Goal: Find contact information: Find contact information

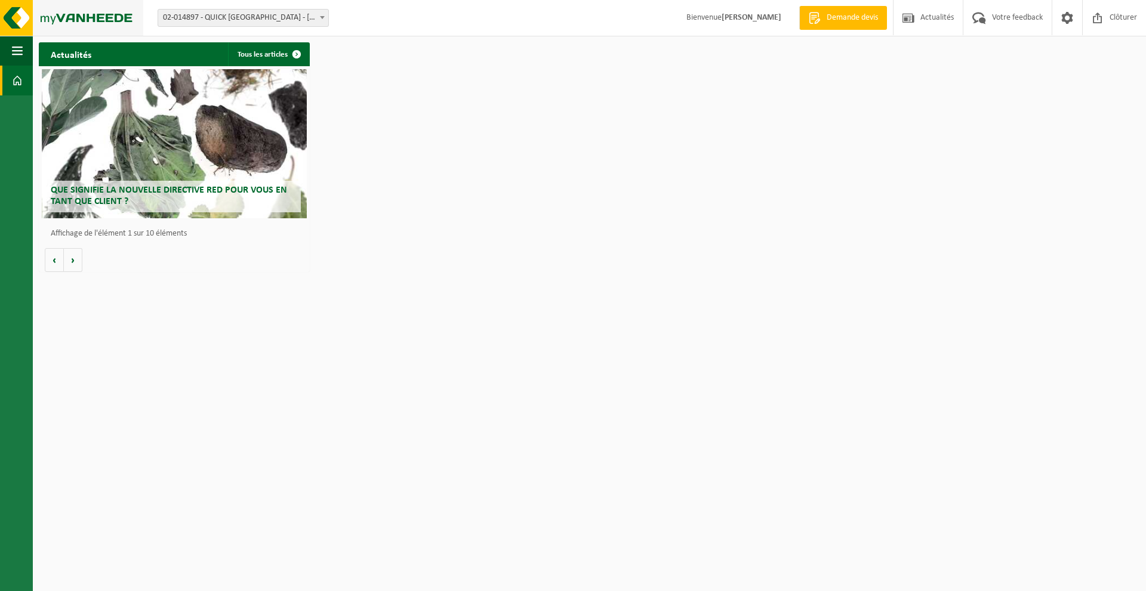
click at [45, 14] on img at bounding box center [71, 18] width 143 height 36
click at [17, 51] on span "button" at bounding box center [17, 51] width 11 height 30
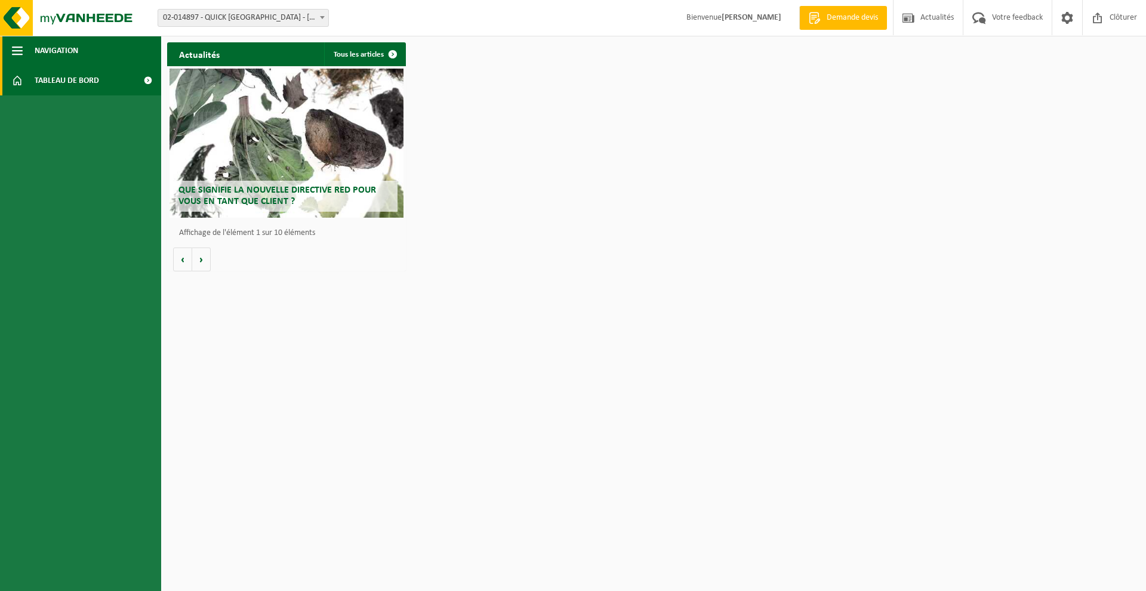
click at [17, 51] on span "button" at bounding box center [17, 51] width 11 height 30
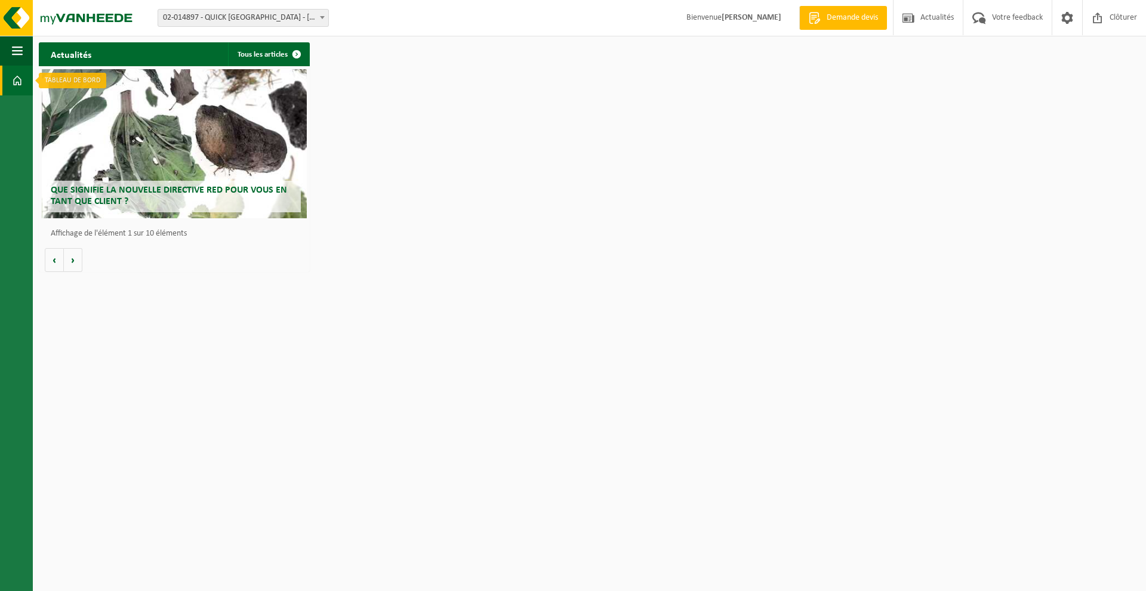
click at [17, 82] on span at bounding box center [17, 81] width 11 height 30
click at [72, 264] on button "Volgende" at bounding box center [73, 260] width 19 height 24
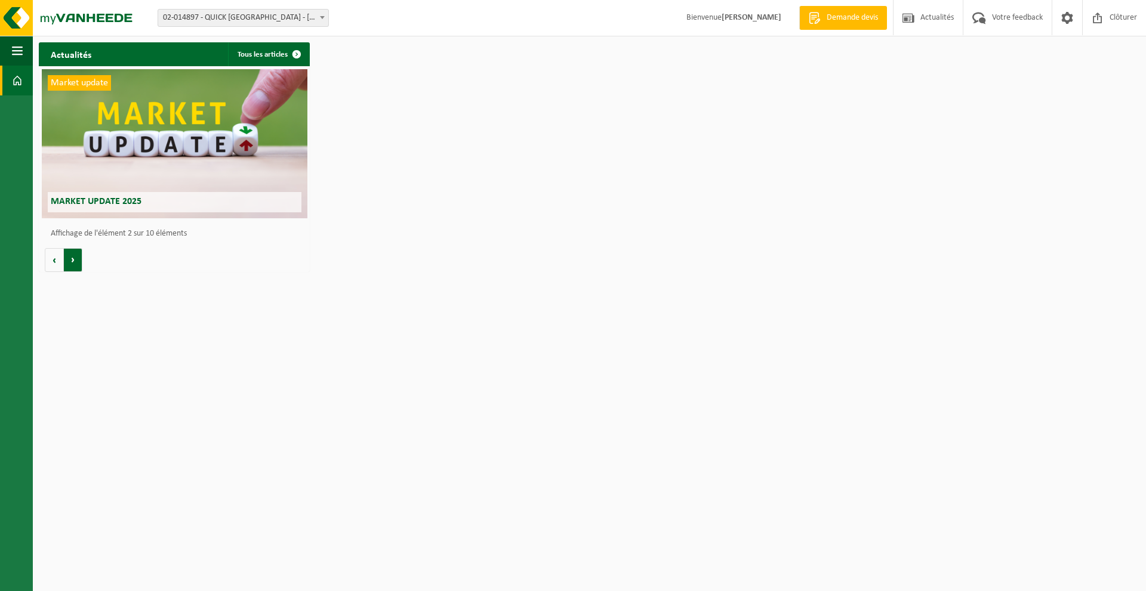
scroll to position [0, 271]
click at [72, 264] on button "Volgende" at bounding box center [73, 260] width 19 height 24
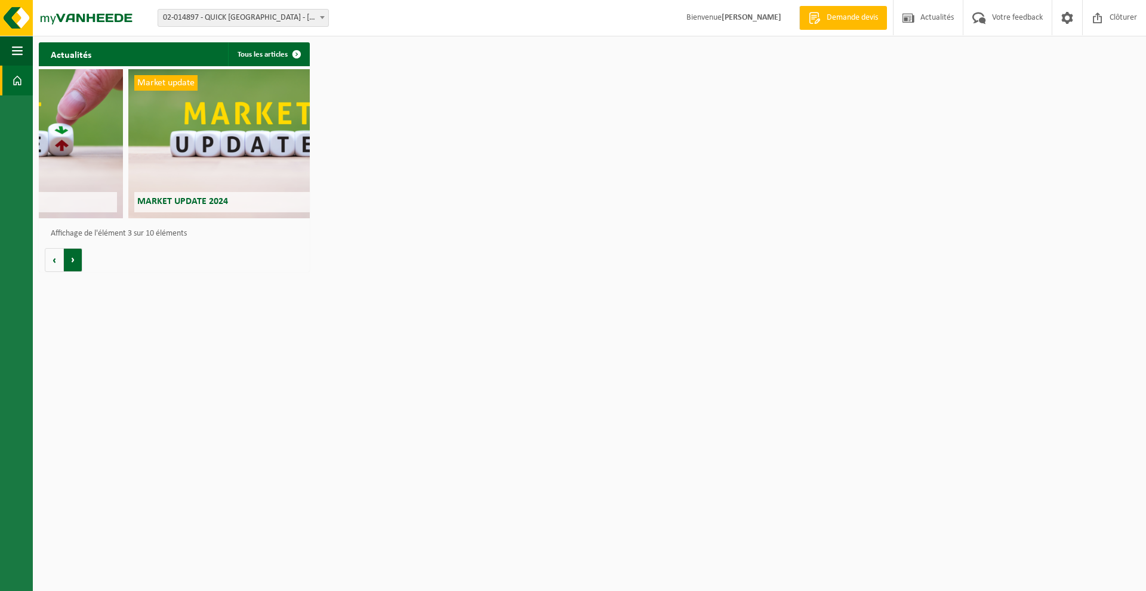
click at [72, 264] on button "Volgende" at bounding box center [73, 260] width 19 height 24
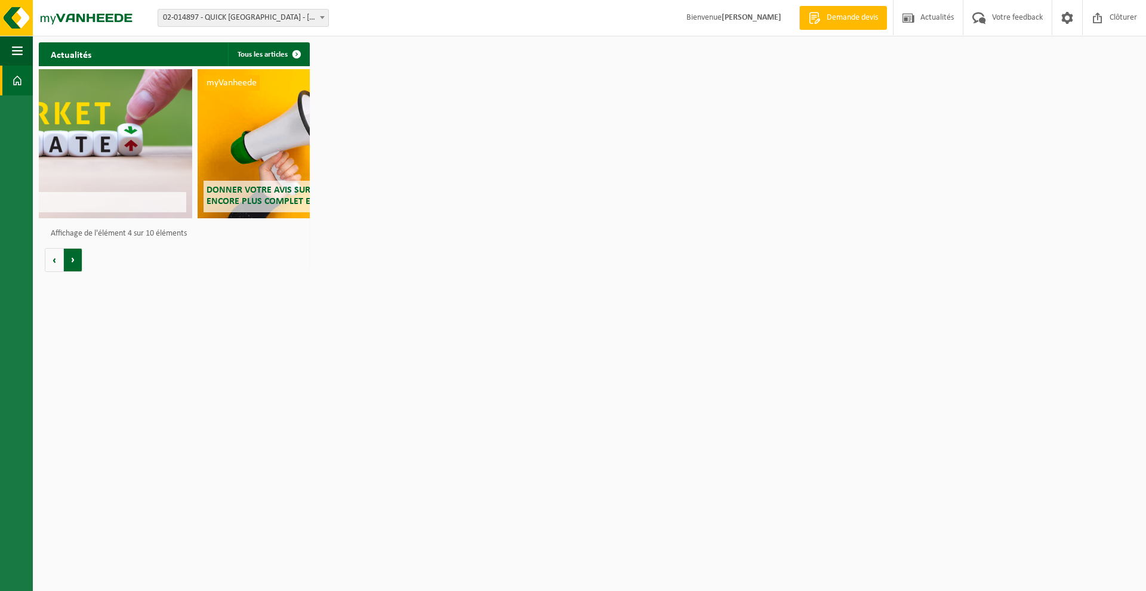
click at [72, 264] on button "Volgende" at bounding box center [73, 260] width 19 height 24
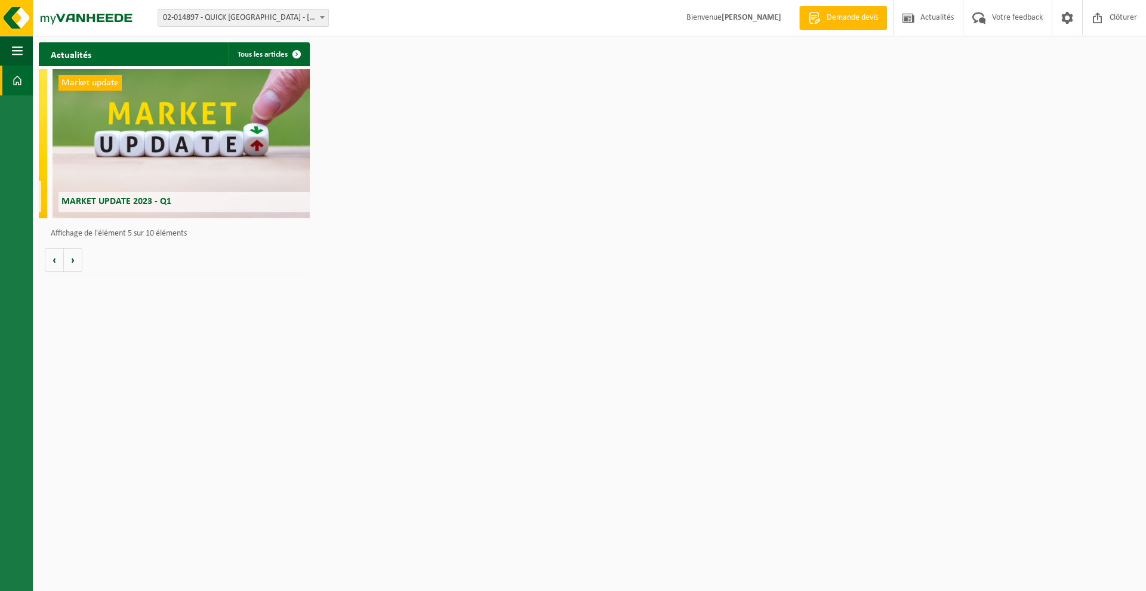
scroll to position [0, 1083]
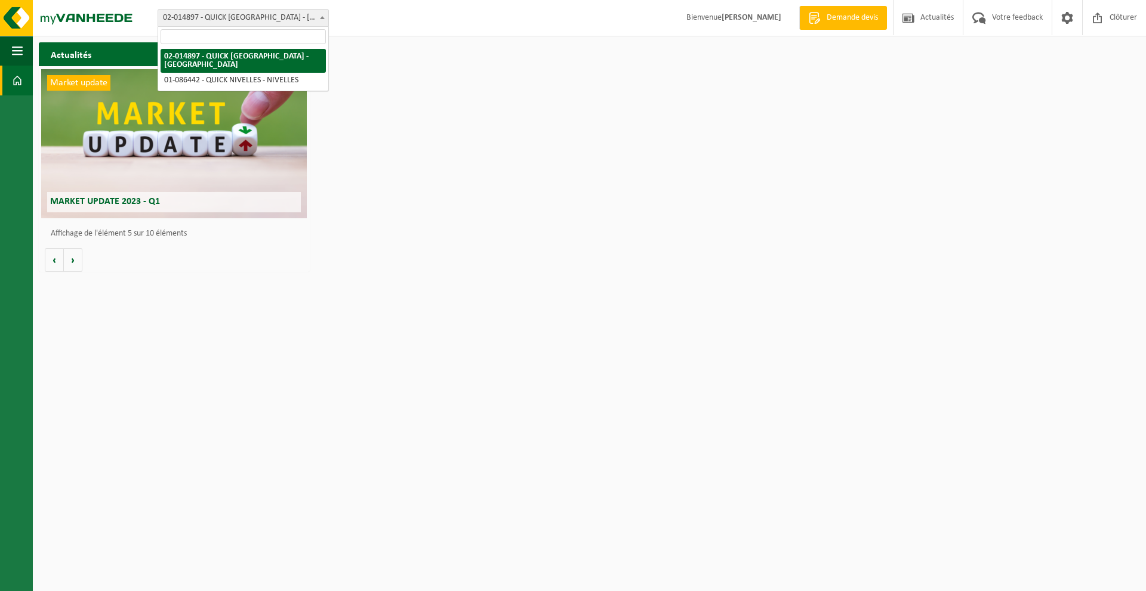
click at [322, 16] on span at bounding box center [322, 18] width 12 height 16
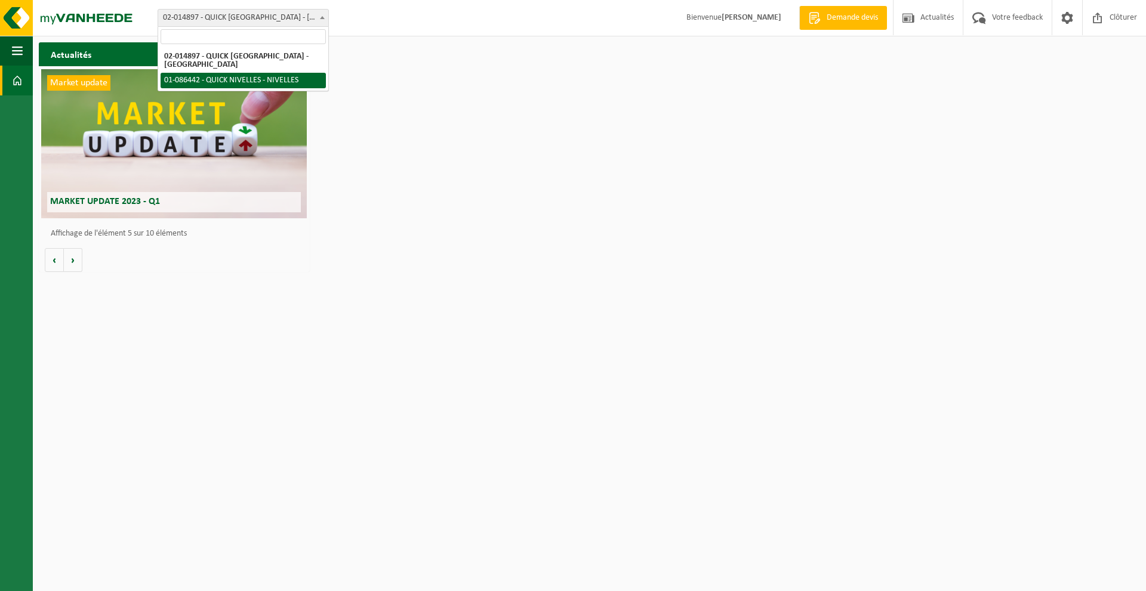
select select "85375"
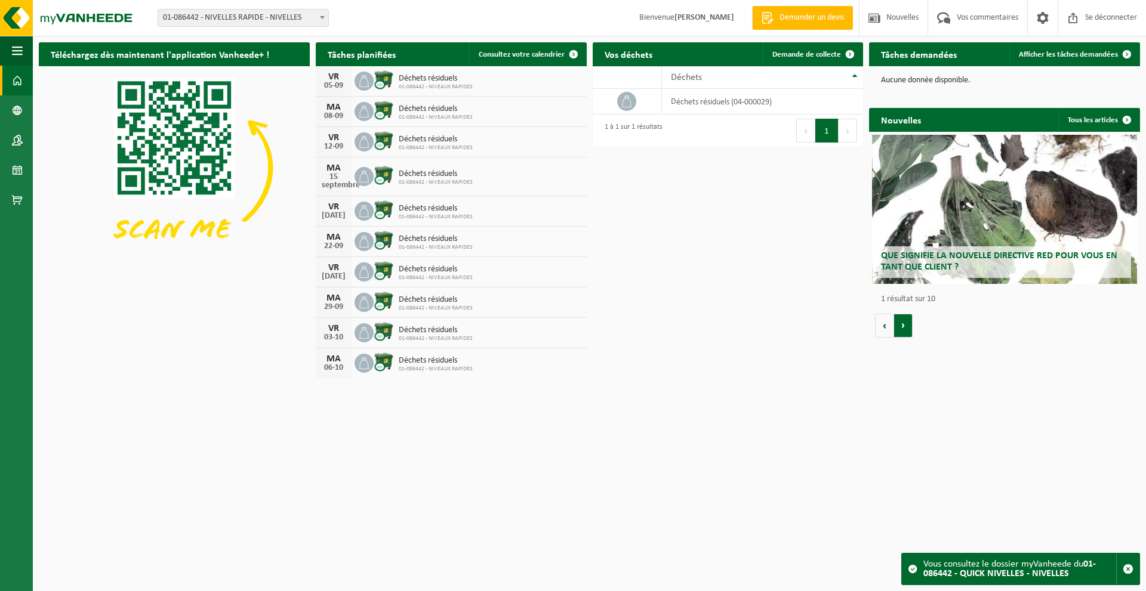
click at [902, 331] on button "Suivant" at bounding box center [903, 326] width 19 height 24
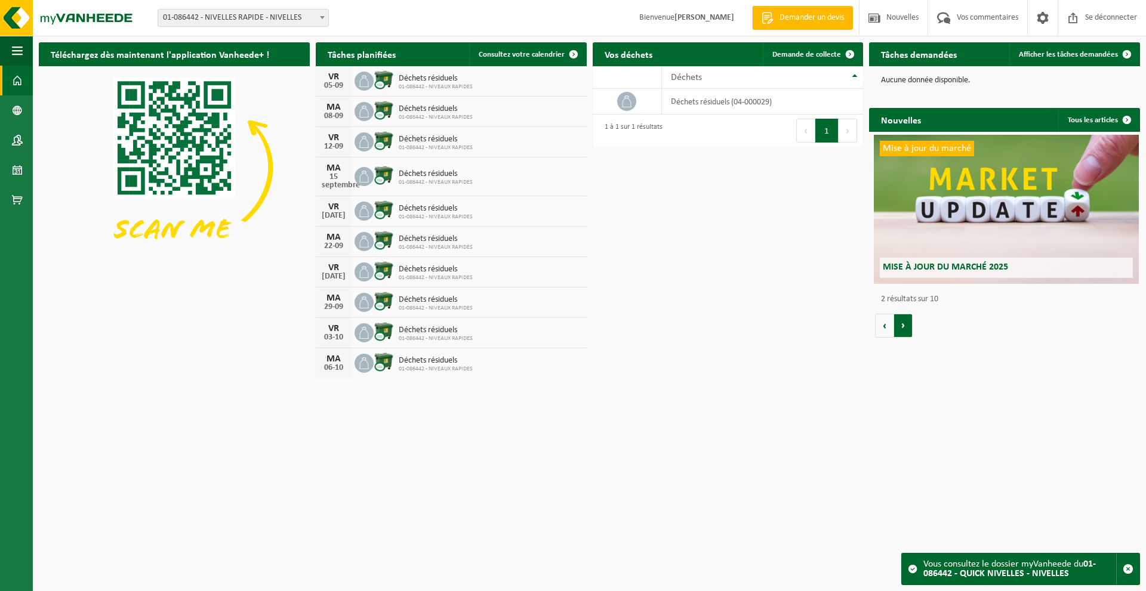
scroll to position [0, 271]
click at [877, 326] on button "Précédent" at bounding box center [884, 326] width 19 height 24
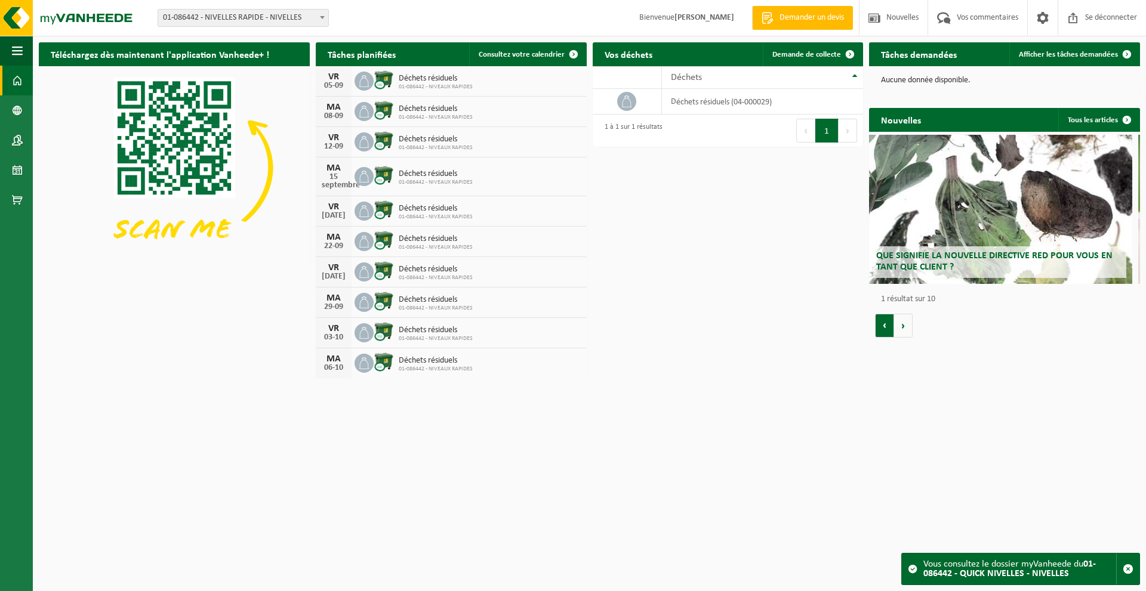
scroll to position [0, 0]
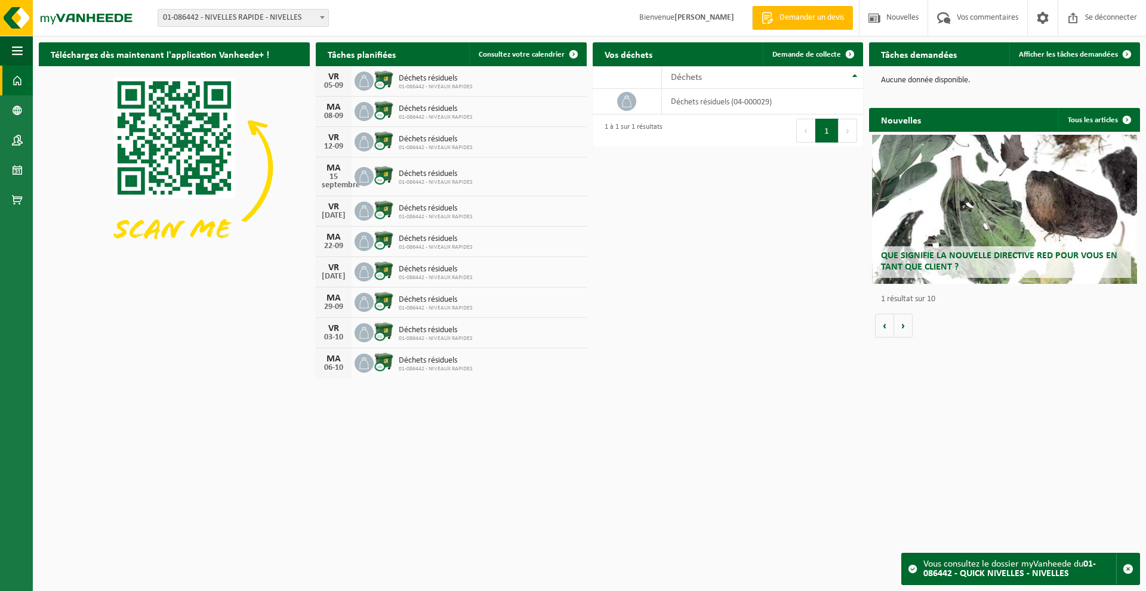
click at [844, 130] on button "Volgende" at bounding box center [848, 131] width 19 height 24
click at [833, 132] on button "1" at bounding box center [826, 131] width 23 height 24
click at [577, 53] on span at bounding box center [574, 54] width 24 height 24
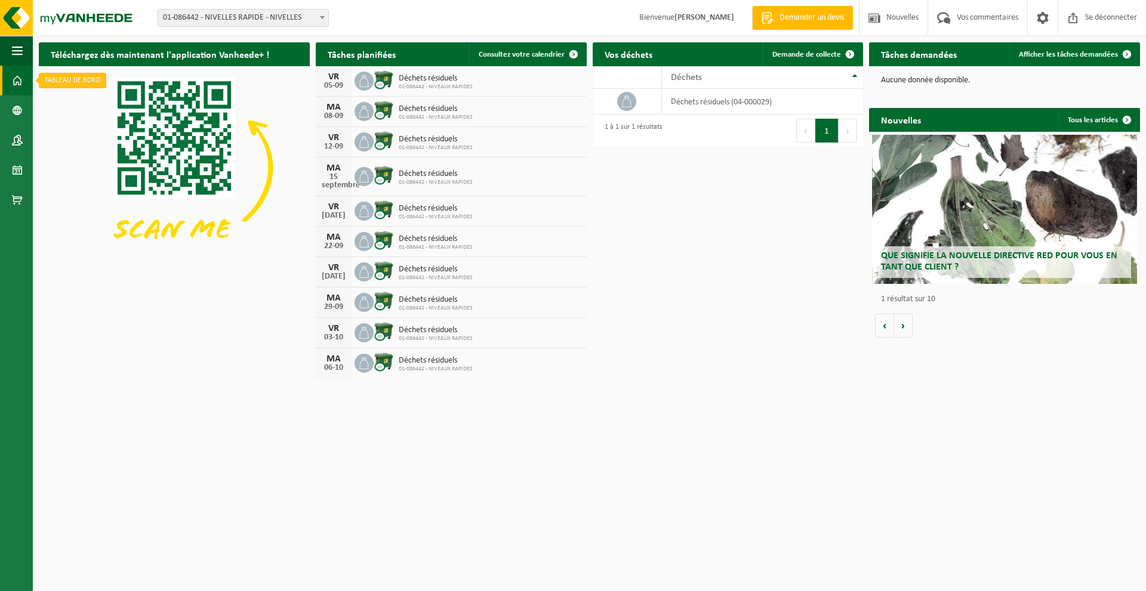
click at [17, 85] on span at bounding box center [17, 81] width 11 height 30
click at [18, 106] on span at bounding box center [17, 110] width 11 height 30
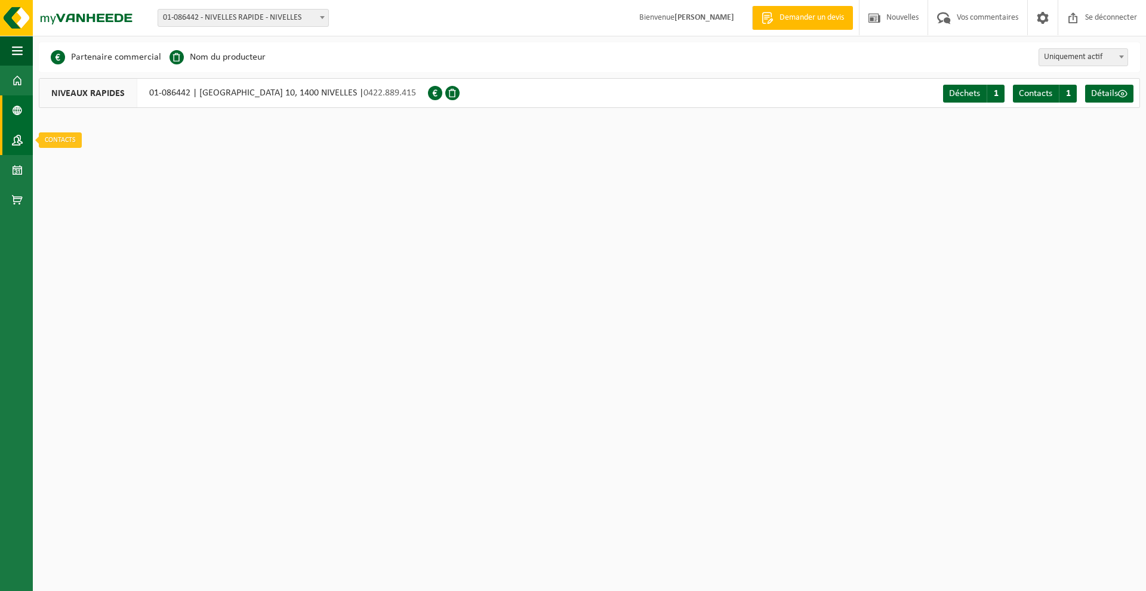
click at [16, 140] on span at bounding box center [17, 140] width 11 height 30
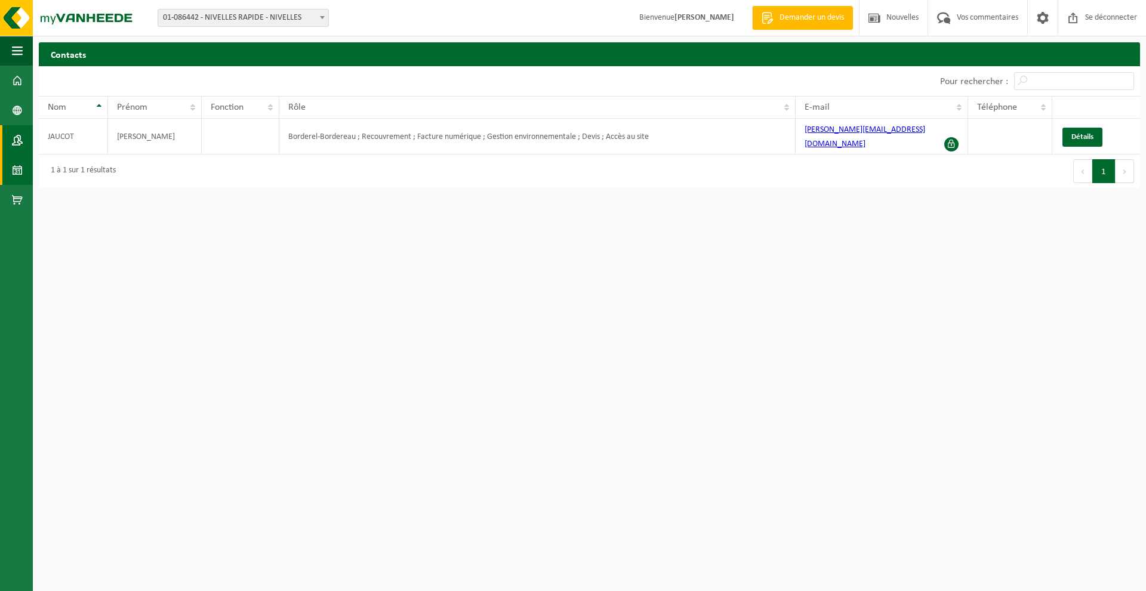
click at [18, 169] on span at bounding box center [17, 170] width 11 height 30
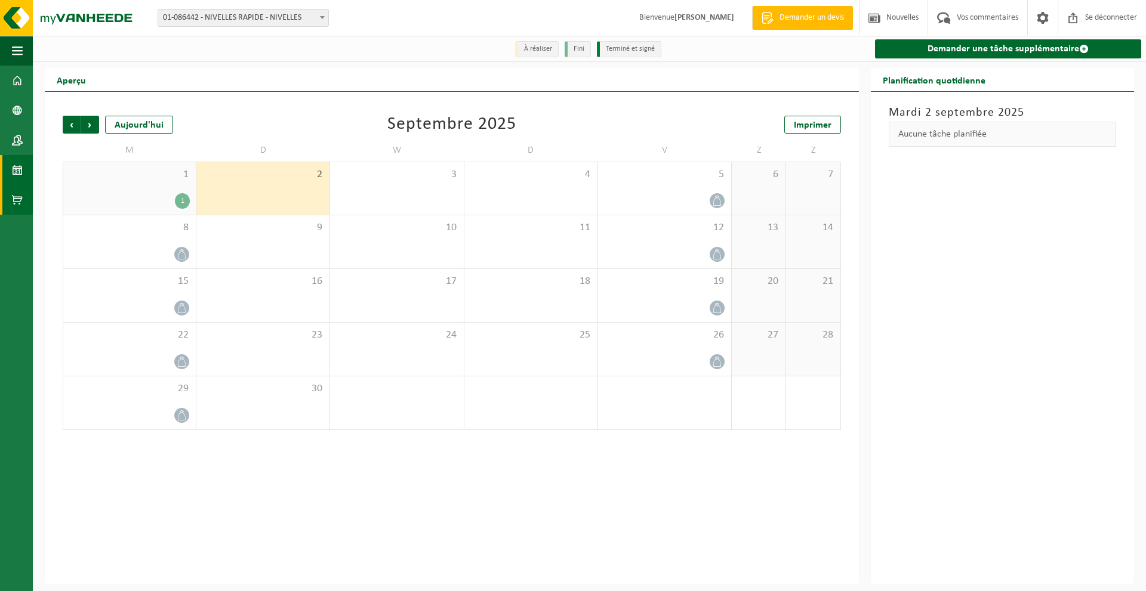
click at [17, 195] on span at bounding box center [17, 200] width 11 height 30
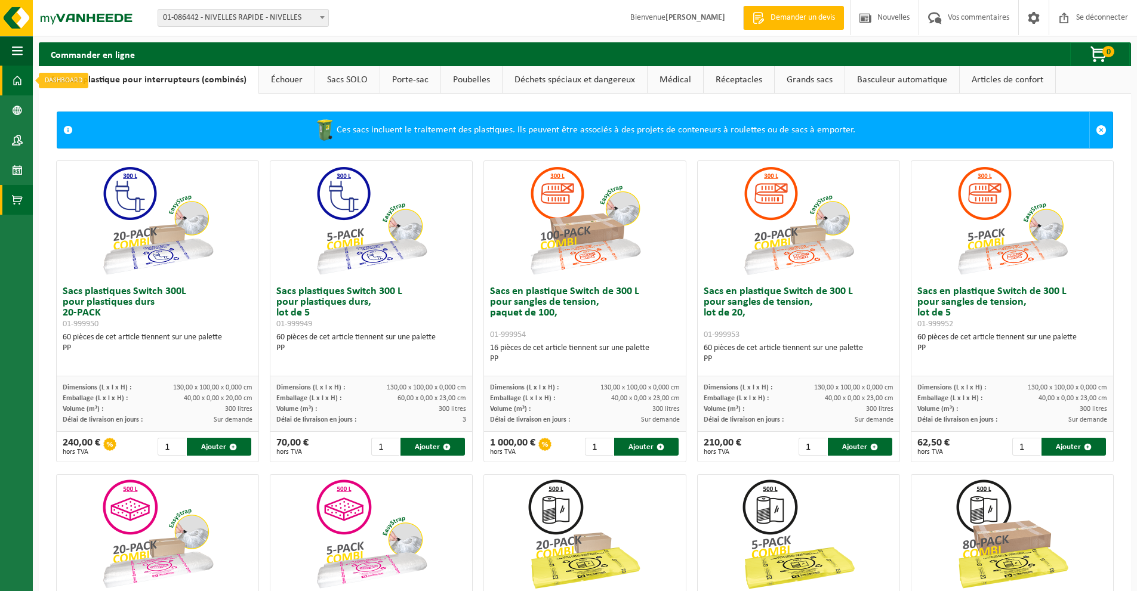
click at [16, 75] on span at bounding box center [17, 81] width 11 height 30
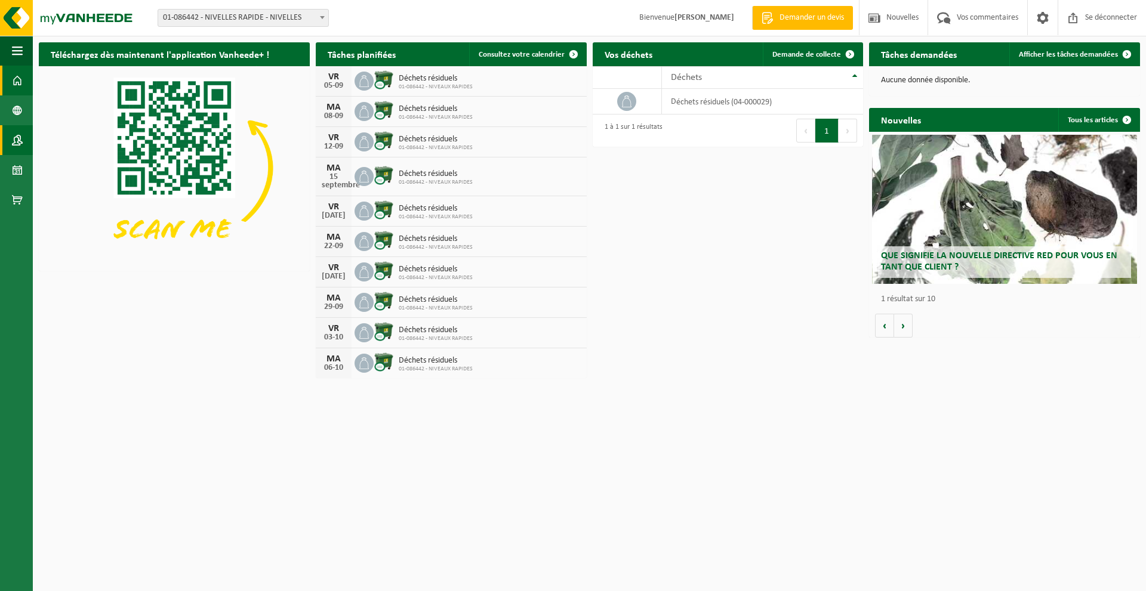
click at [21, 140] on span at bounding box center [17, 140] width 11 height 30
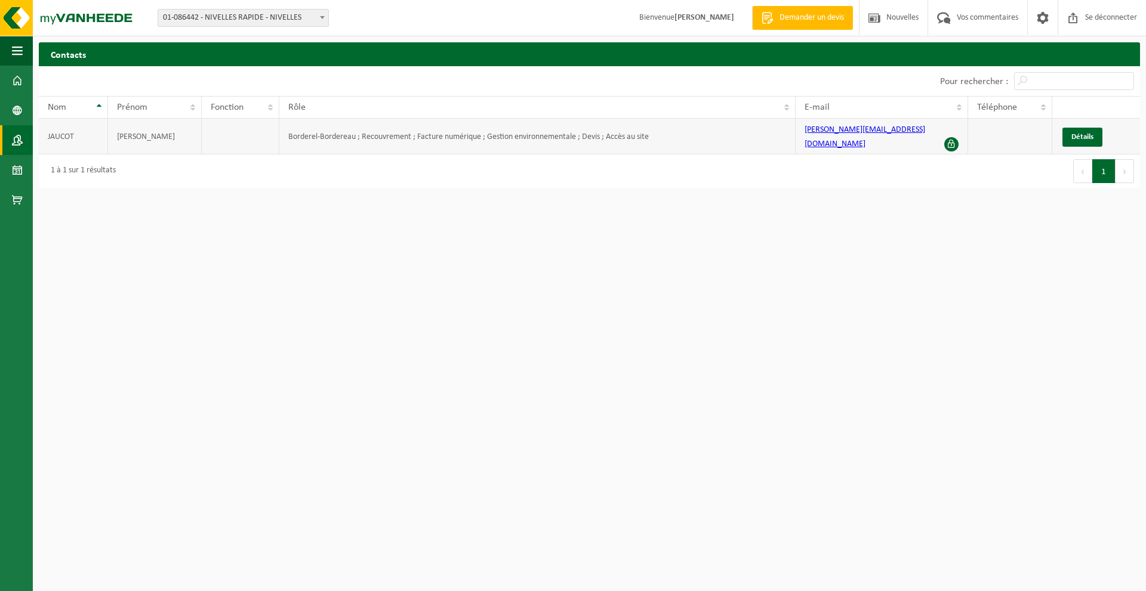
click at [864, 134] on font "jean-pierre@jaucot.com" at bounding box center [865, 136] width 121 height 23
click at [950, 137] on span at bounding box center [951, 144] width 14 height 14
click at [1080, 133] on font "Détails" at bounding box center [1082, 137] width 22 height 8
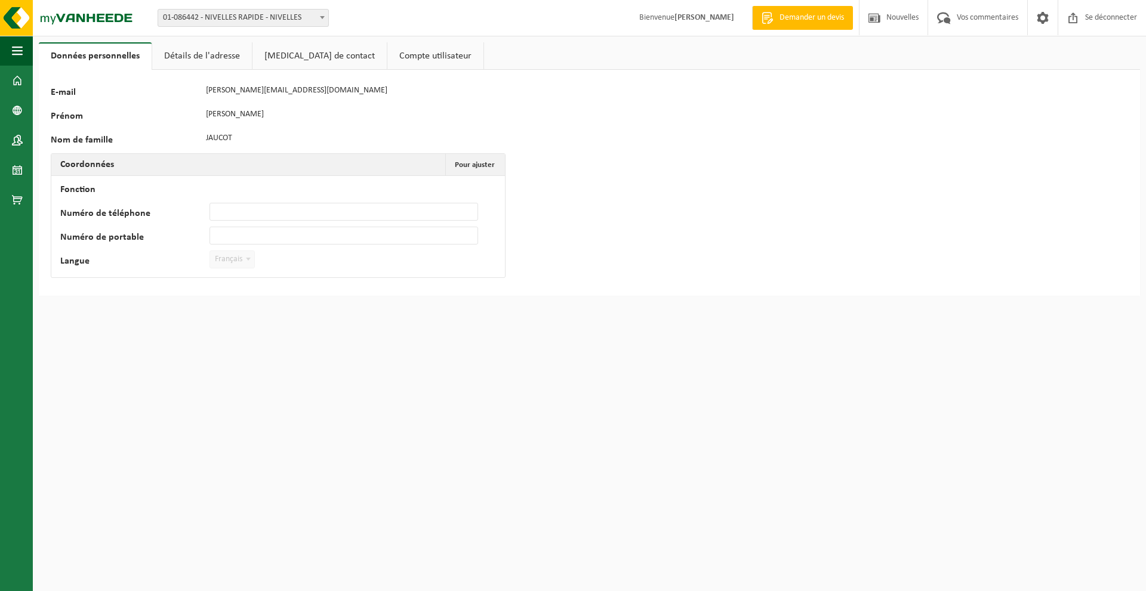
click at [217, 60] on font "Détails de l'adresse" at bounding box center [202, 56] width 76 height 10
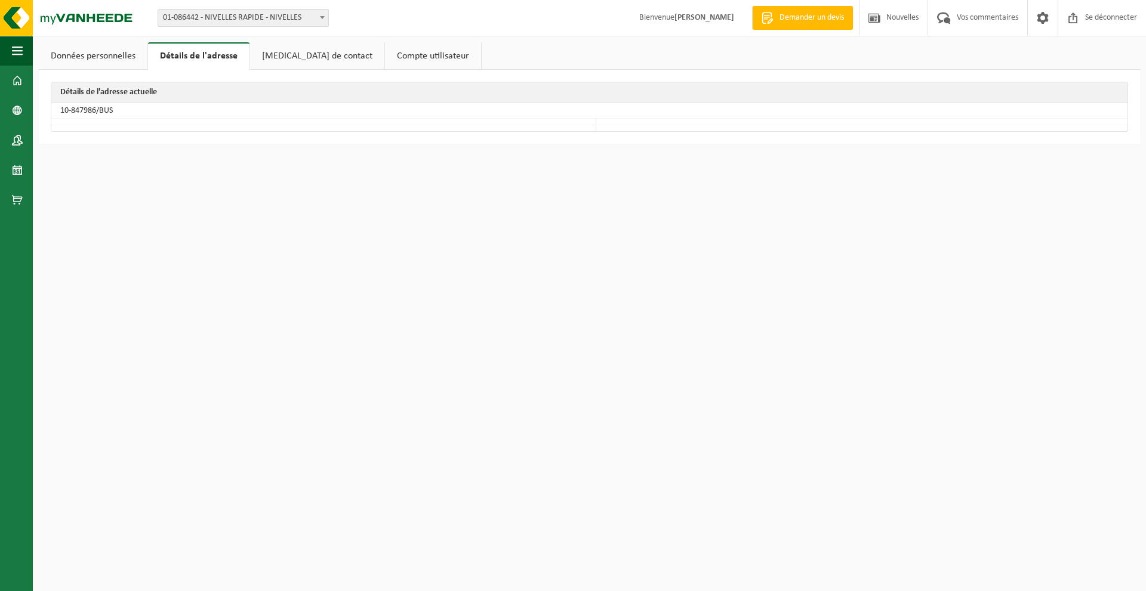
click at [291, 58] on font "Rouleaux de contact" at bounding box center [317, 56] width 110 height 10
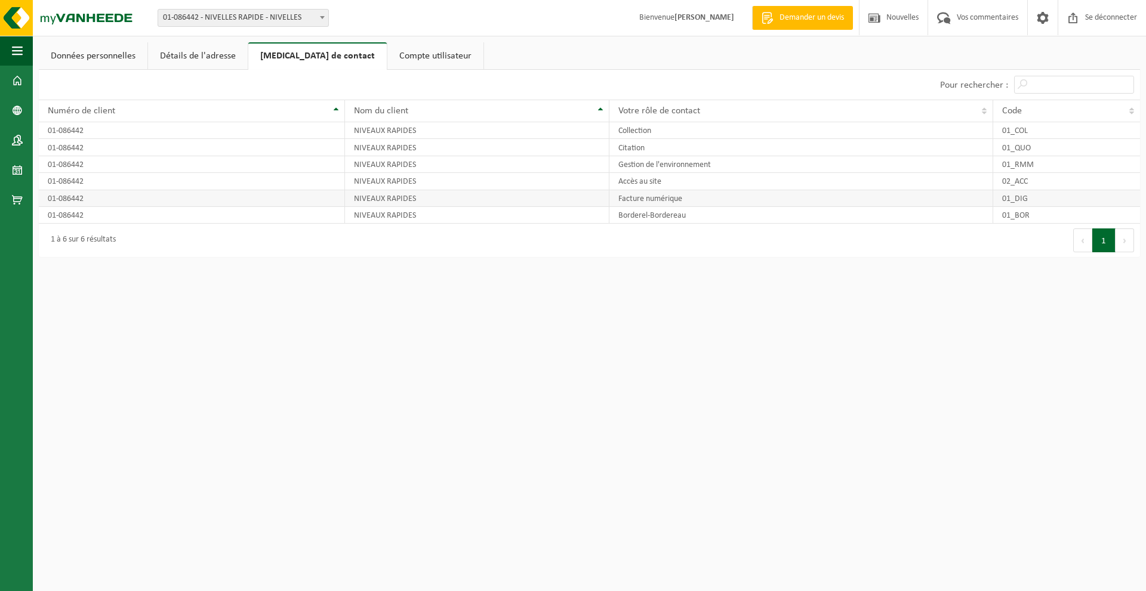
click at [1016, 203] on font "01_DIG" at bounding box center [1015, 199] width 26 height 9
click at [22, 197] on span at bounding box center [17, 200] width 11 height 30
